Goal: Information Seeking & Learning: Learn about a topic

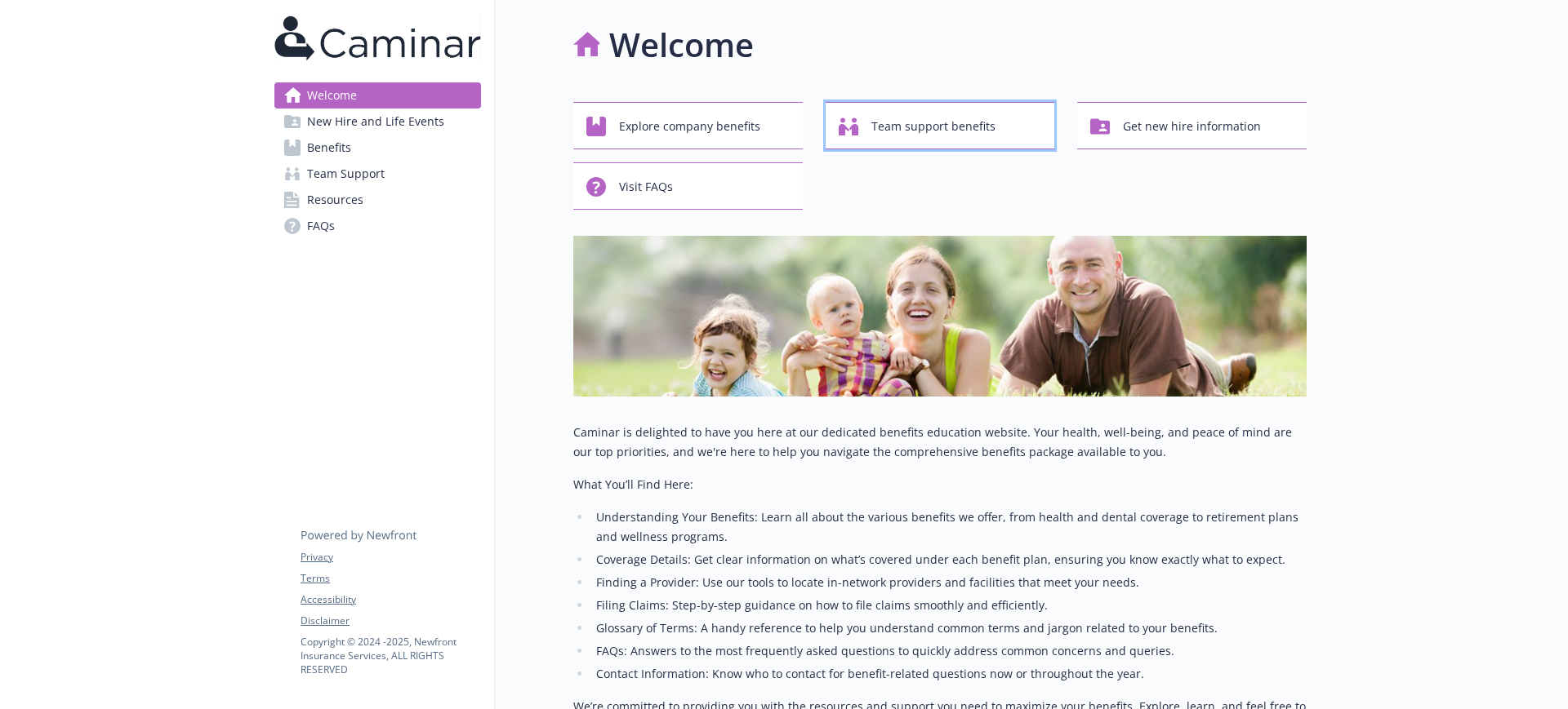
click at [910, 128] on span "Team support benefits" at bounding box center [933, 127] width 124 height 31
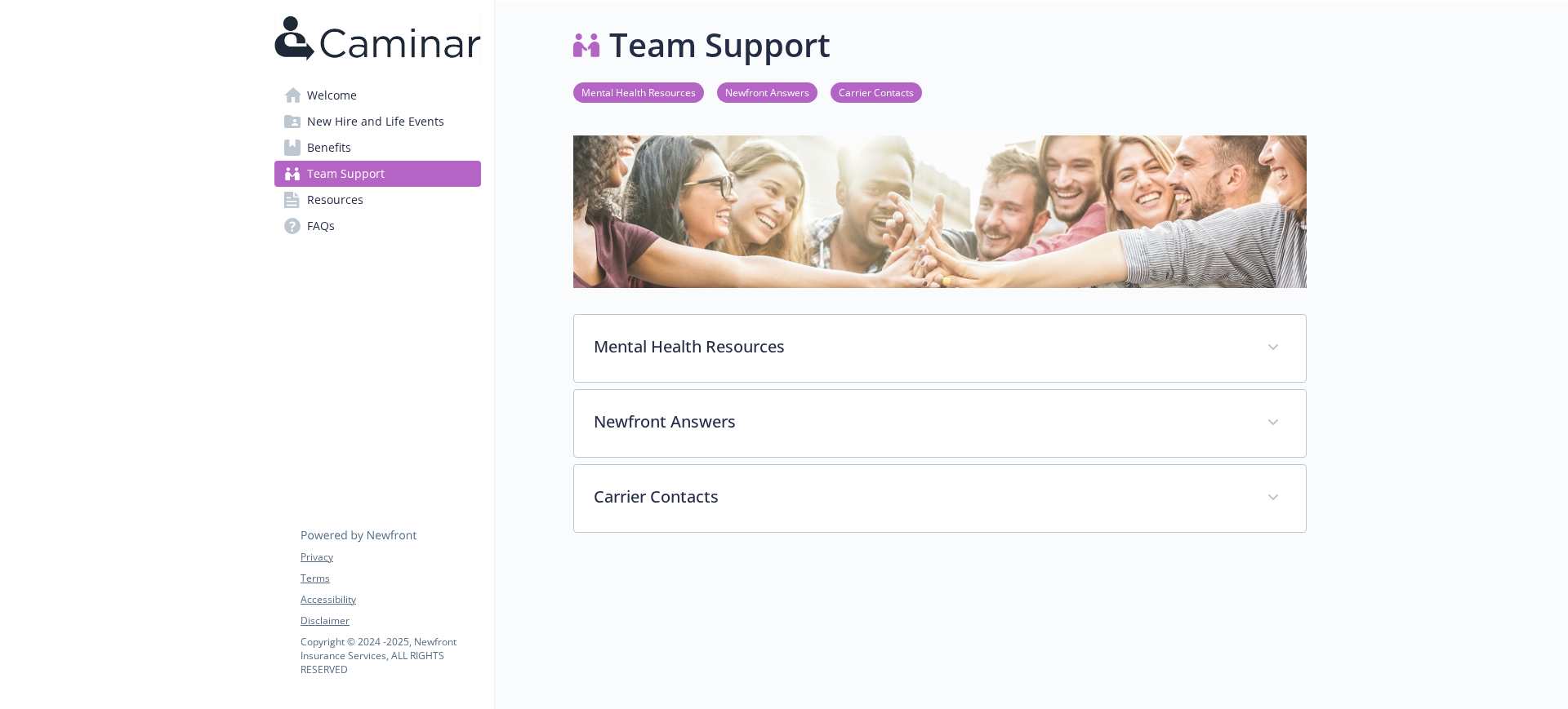
click at [383, 39] on img at bounding box center [378, 38] width 207 height 49
